Goal: Information Seeking & Learning: Understand process/instructions

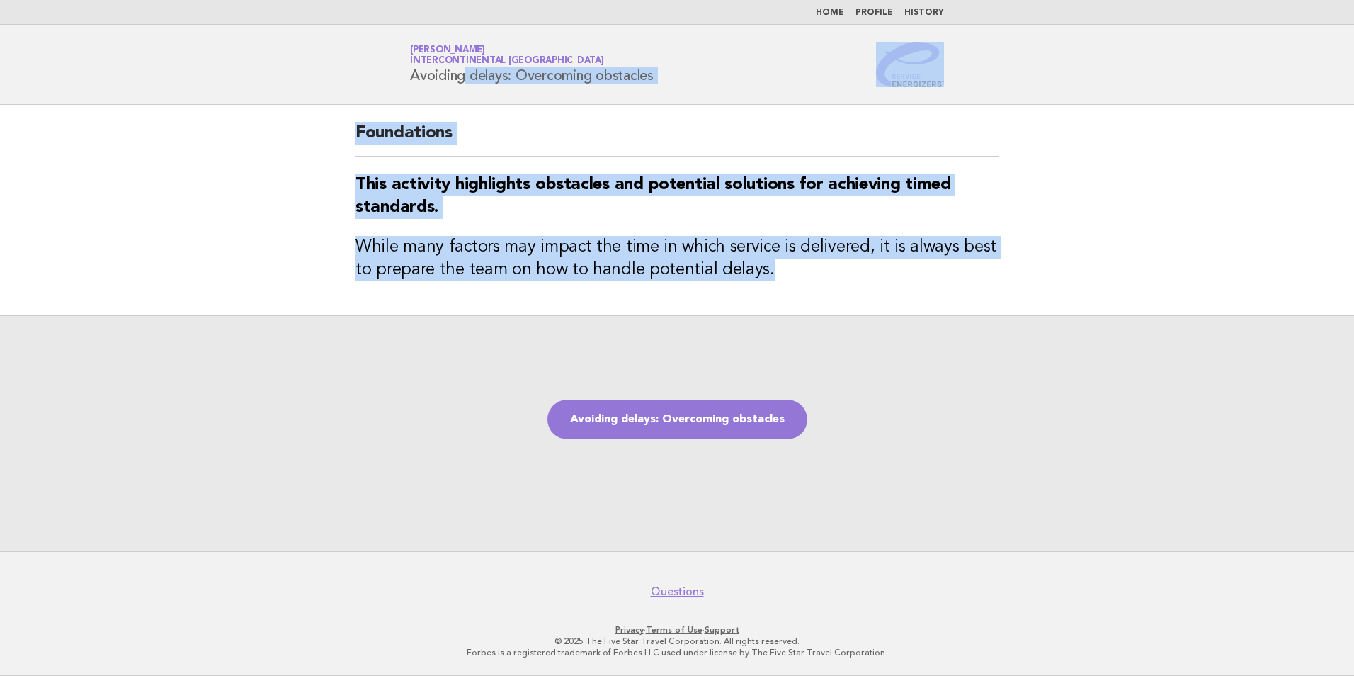
drag, startPoint x: 815, startPoint y: 273, endPoint x: 375, endPoint y: 92, distance: 475.8
click at [375, 92] on body "Home Profile History Service Energizers [PERSON_NAME] InterContinental [GEOGRAP…" at bounding box center [677, 338] width 1354 height 676
copy body "Avoiding delays: Overcoming obstacles Foundations This activity highlights obst…"
click at [696, 425] on link "Avoiding delays: Overcoming obstacles" at bounding box center [678, 419] width 260 height 40
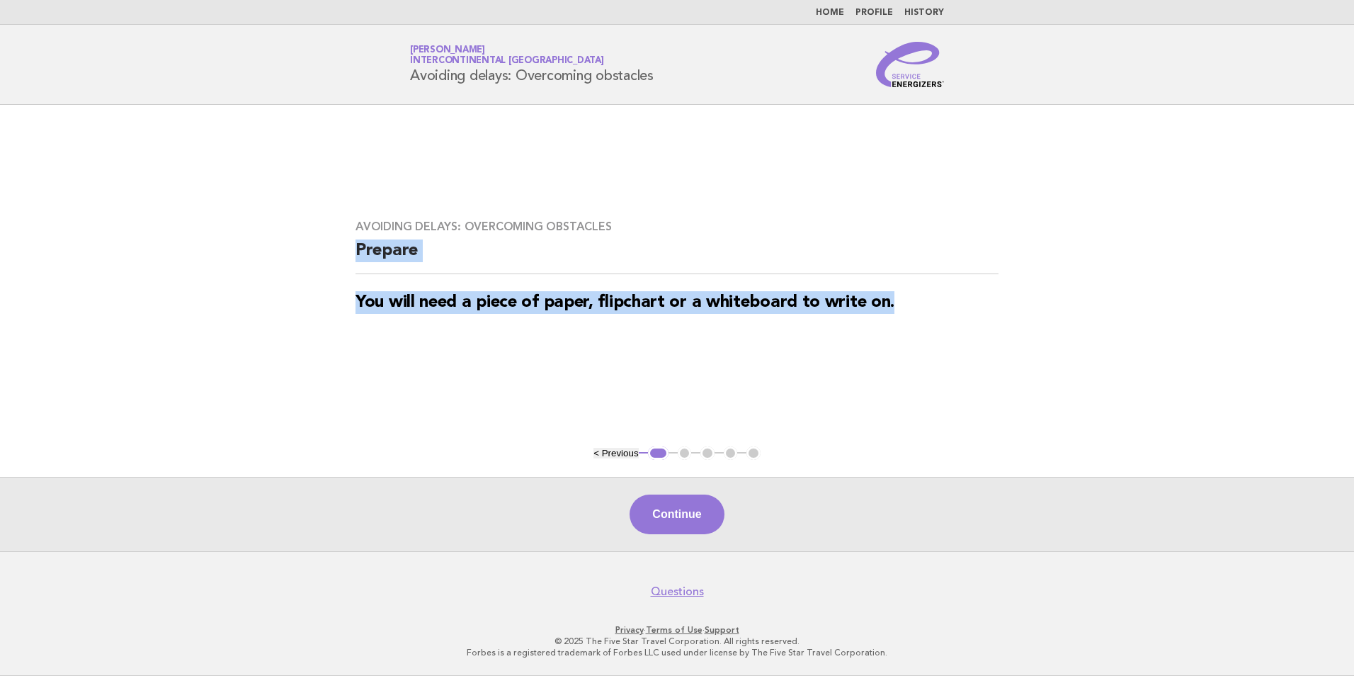
drag, startPoint x: 950, startPoint y: 307, endPoint x: 349, endPoint y: 244, distance: 603.9
click at [349, 244] on div "Avoiding delays: Overcoming obstacles Prepare You will need a piece of paper, f…" at bounding box center [677, 275] width 677 height 145
copy div "Prepare You will need a piece of paper, flipchart or a whiteboard to write on."
click at [691, 516] on button "Continue" at bounding box center [677, 514] width 94 height 40
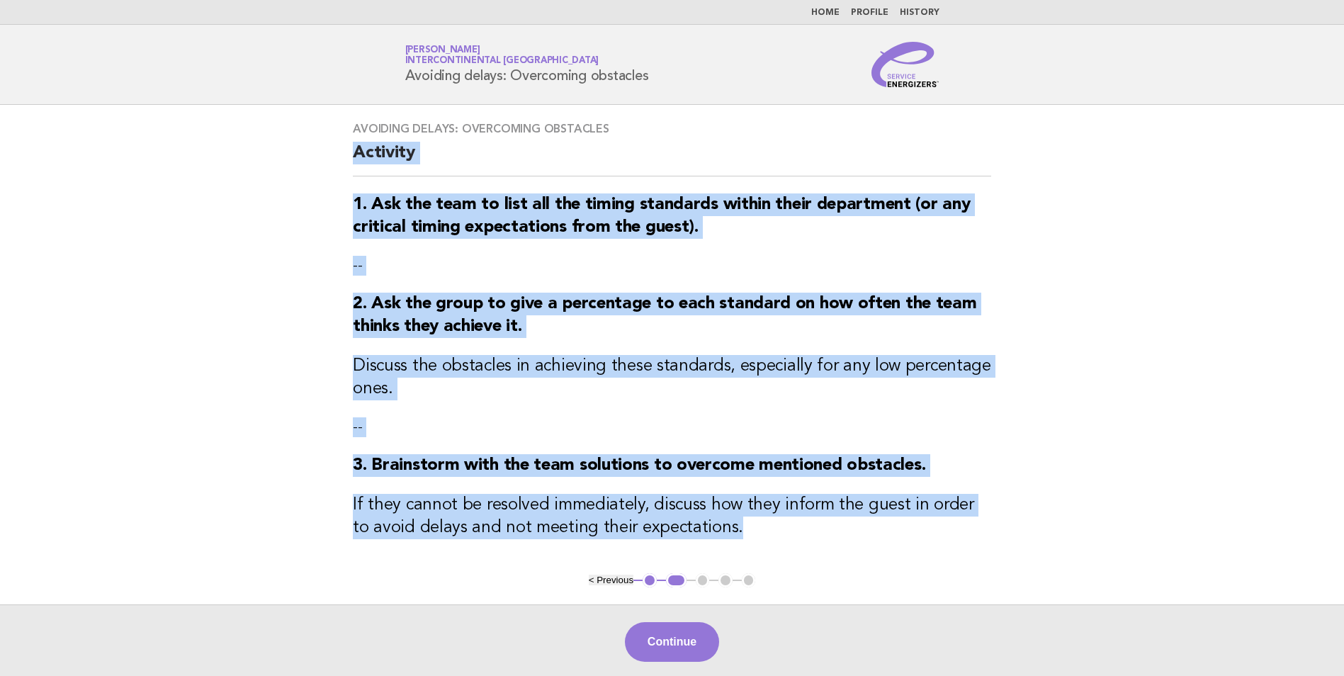
drag, startPoint x: 356, startPoint y: 150, endPoint x: 790, endPoint y: 540, distance: 582.8
click at [790, 540] on div "Avoiding delays: Overcoming obstacles Activity 1. Ask the team to list all the …" at bounding box center [672, 339] width 672 height 468
copy div "Activity 1. Ask the team to list all the timing standards within their departme…"
click at [681, 645] on button "Continue" at bounding box center [672, 642] width 94 height 40
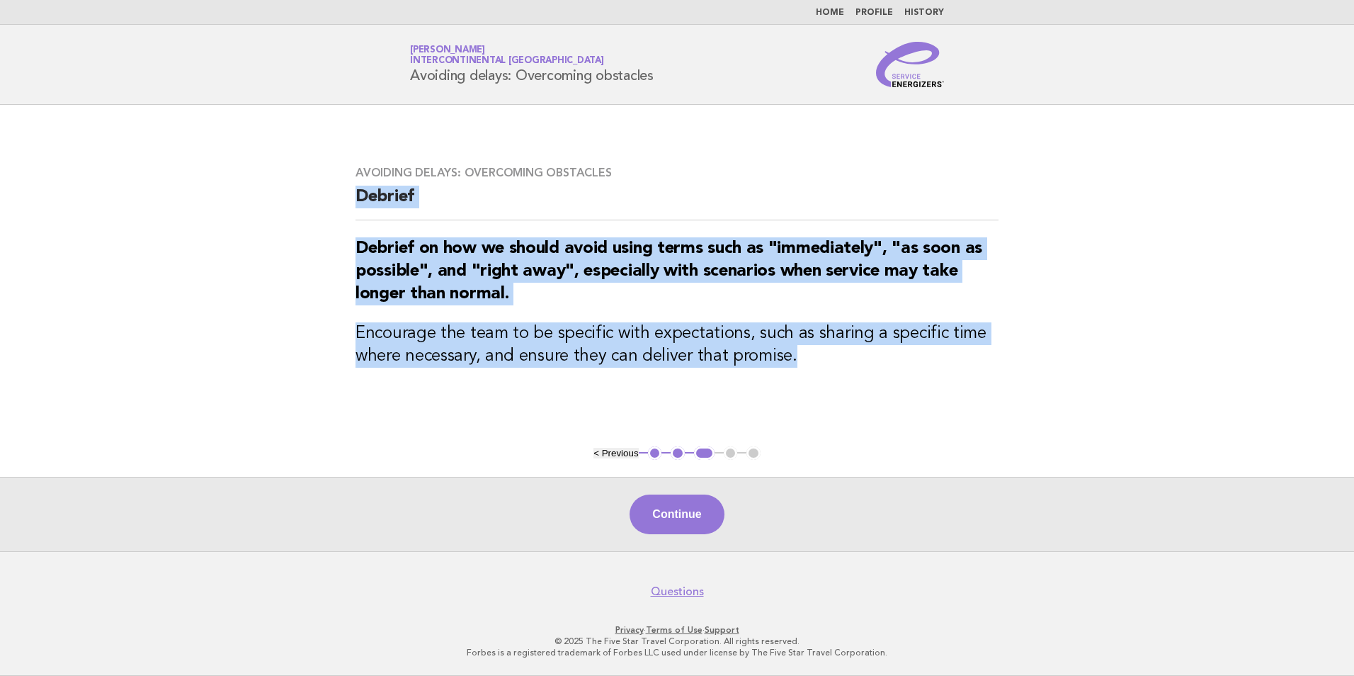
drag, startPoint x: 802, startPoint y: 358, endPoint x: 305, endPoint y: 183, distance: 527.1
click at [305, 183] on main "Avoiding delays: Overcoming obstacles Debrief Debrief on how we should avoid us…" at bounding box center [677, 328] width 1354 height 446
copy div "Debrief Debrief on how we should avoid using terms such as "immediately", "as s…"
click at [682, 503] on button "Continue" at bounding box center [677, 514] width 94 height 40
